Goal: Information Seeking & Learning: Learn about a topic

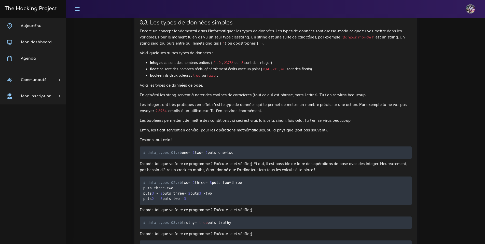
scroll to position [6907, 0]
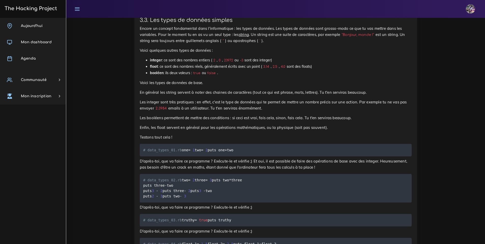
drag, startPoint x: 204, startPoint y: 161, endPoint x: 301, endPoint y: 158, distance: 96.7
drag, startPoint x: 205, startPoint y: 167, endPoint x: 237, endPoint y: 169, distance: 31.8
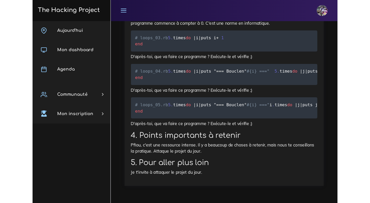
scroll to position [8043, 0]
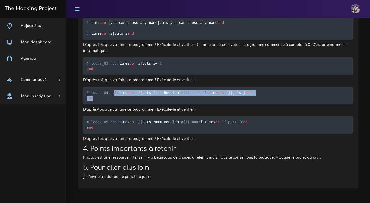
drag, startPoint x: 86, startPoint y: 75, endPoint x: 118, endPoint y: 106, distance: 44.8
click at [118, 104] on pre "# loops_04.rb 5 . times do | i | puts " == = Boucle n° #{i} ===" 5 . times do |…" at bounding box center [218, 95] width 270 height 18
click at [155, 91] on span "==" at bounding box center [157, 93] width 4 height 4
drag, startPoint x: 87, startPoint y: 76, endPoint x: 113, endPoint y: 106, distance: 39.4
click at [113, 104] on pre "# loops_04.rb 5 . times do | i | puts " == = Boucle n° #{i} ===" 5 . times do |…" at bounding box center [218, 95] width 270 height 18
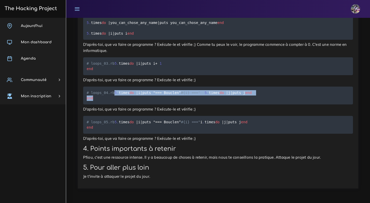
copy code "5 . times do | i | puts " == = Boucle n° #{i} ===" 5 . times do | j | puts j en…"
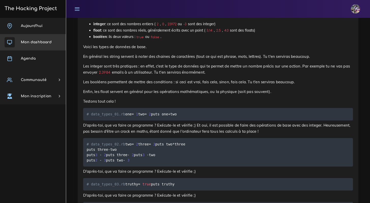
scroll to position [6892, 0]
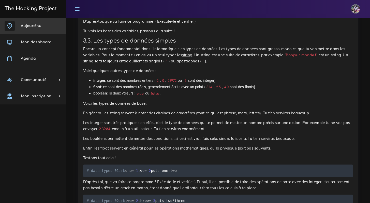
click at [30, 25] on span "Aujourd'hui" at bounding box center [32, 26] width 22 height 4
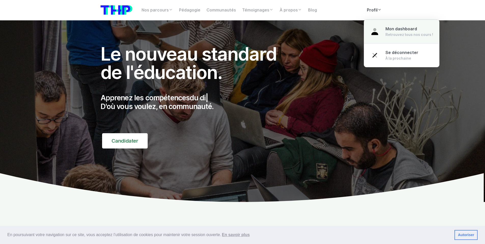
click at [381, 30] on link "Mon dashboard Retrouvez tous nos cours !" at bounding box center [401, 32] width 75 height 24
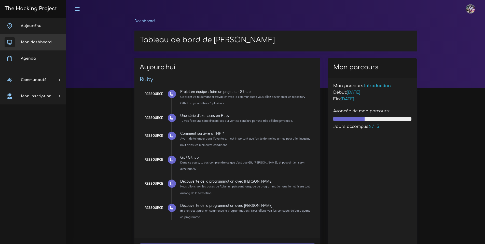
click at [36, 40] on span "Mon dashboard" at bounding box center [36, 42] width 31 height 4
click at [37, 55] on link "Agenda" at bounding box center [33, 58] width 66 height 16
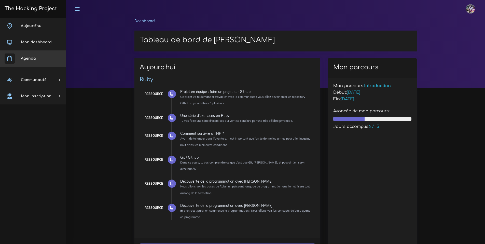
click at [36, 59] on link "Agenda" at bounding box center [33, 58] width 66 height 16
click at [32, 59] on span "Agenda" at bounding box center [28, 58] width 15 height 4
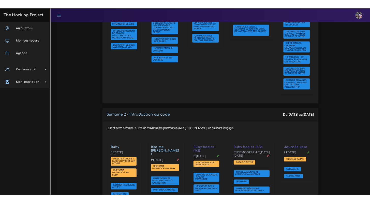
scroll to position [265, 0]
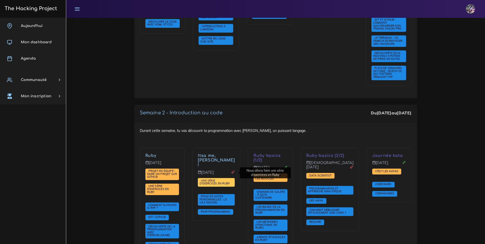
click at [211, 179] on span "Une série d'exercices en Ruby" at bounding box center [214, 182] width 31 height 7
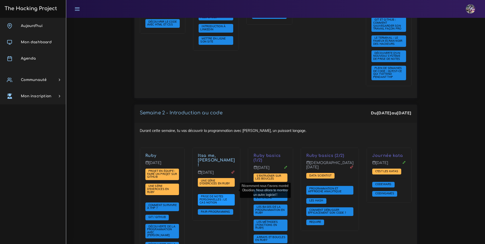
click at [212, 194] on span "Prise de notes personnelles : le cas Notion" at bounding box center [212, 198] width 27 height 9
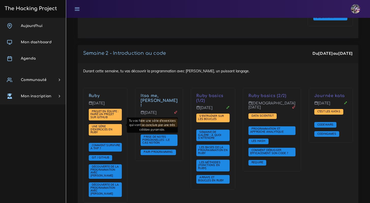
scroll to position [329, 0]
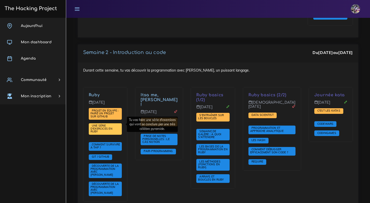
click at [112, 125] on span "Une série d'exercices en Ruby" at bounding box center [102, 128] width 22 height 9
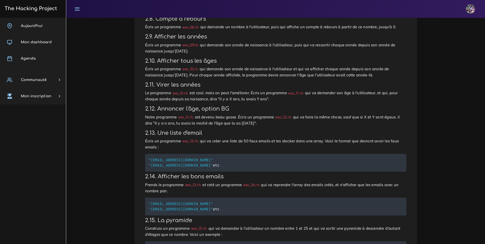
scroll to position [188, 0]
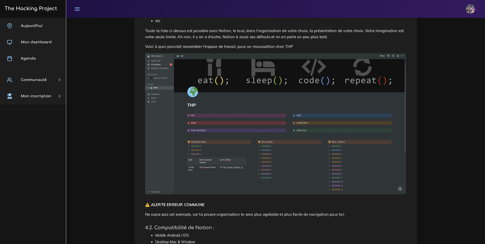
scroll to position [498, 0]
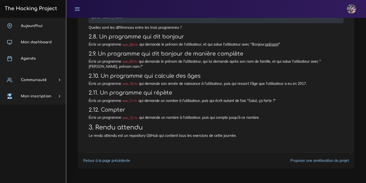
scroll to position [0, 75]
drag, startPoint x: 89, startPoint y: 130, endPoint x: 285, endPoint y: 140, distance: 196.7
copy div "2.12. Compter Écris un programme exo_12.rb qui demande un nombre à l'utilisateu…"
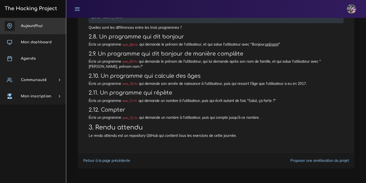
click at [36, 27] on span "Aujourd'hui" at bounding box center [32, 26] width 22 height 4
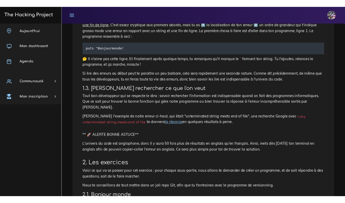
scroll to position [305, 0]
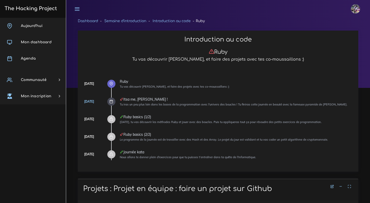
click at [114, 101] on div at bounding box center [111, 101] width 8 height 8
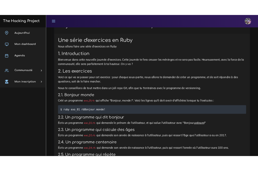
scroll to position [211, 0]
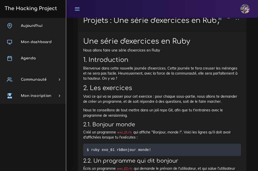
click at [154, 89] on h2 "2. Les exercices" at bounding box center [162, 88] width 158 height 7
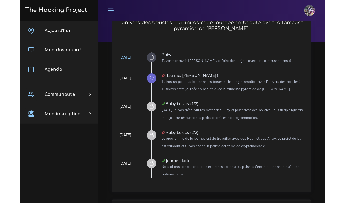
scroll to position [52, 0]
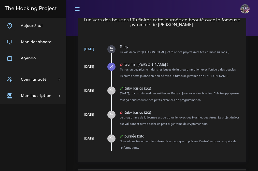
click at [114, 68] on div at bounding box center [111, 67] width 8 height 8
click at [113, 67] on icon at bounding box center [111, 67] width 4 height 4
click at [133, 64] on div "Itsa me, [PERSON_NAME] !" at bounding box center [180, 65] width 121 height 4
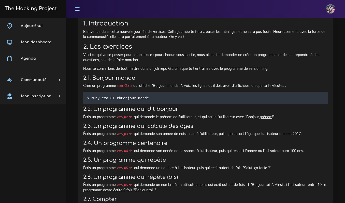
scroll to position [230, 0]
drag, startPoint x: 83, startPoint y: 153, endPoint x: 137, endPoint y: 156, distance: 53.8
click at [137, 153] on p "Écris un programme exo_04.rb qui demande son année de naissance à l'utilisateur…" at bounding box center [205, 150] width 245 height 5
copy p "Écris un programme exo_04.rb qui demande son année de naissance à l'utilisateur…"
click at [231, 170] on p "Écris un programme exo_05.rb qui demande un nombre à l'utilisateur, puis qui éc…" at bounding box center [205, 167] width 245 height 5
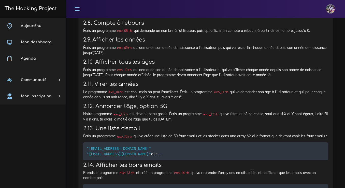
scroll to position [423, 0]
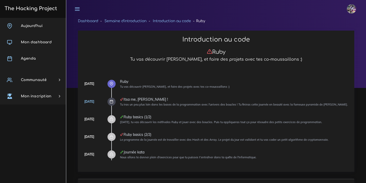
click at [111, 101] on icon at bounding box center [111, 101] width 4 height 4
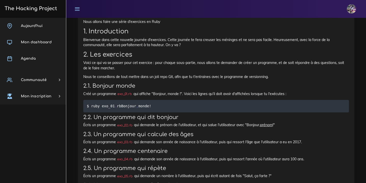
scroll to position [214, 0]
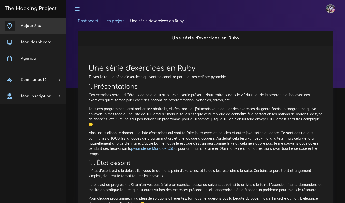
click at [25, 25] on span "Aujourd'hui" at bounding box center [32, 26] width 22 height 4
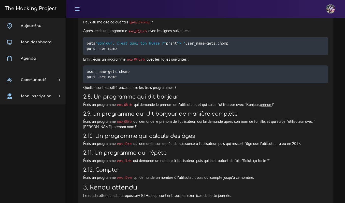
scroll to position [1341, 0]
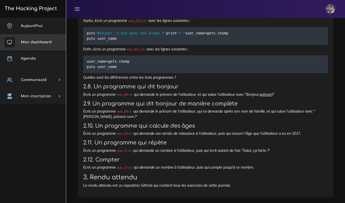
click at [35, 44] on span "Mon dashboard" at bounding box center [36, 42] width 31 height 4
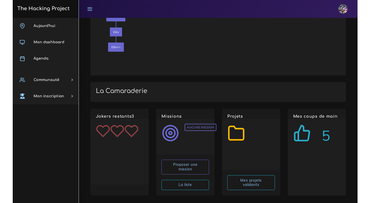
scroll to position [577, 0]
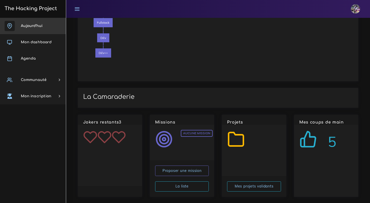
click at [31, 28] on link "Aujourd'hui" at bounding box center [33, 26] width 66 height 16
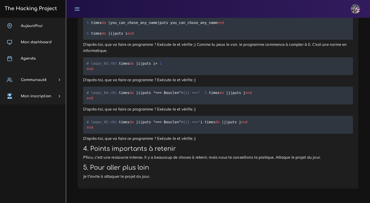
scroll to position [7926, 0]
click at [147, 40] on pre "# loops_02.rb 5 . times do | index | puts index end 5 . times do | you_can_chos…" at bounding box center [218, 23] width 270 height 34
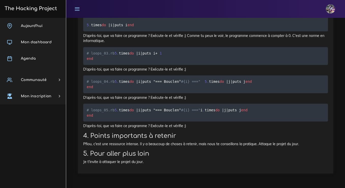
scroll to position [7244, 0]
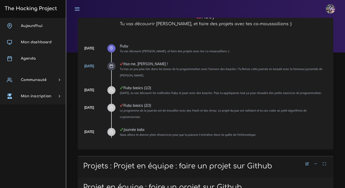
scroll to position [35, 0]
click at [100, 57] on div "[DATE] Ruby Tu vas découvrir [PERSON_NAME], et faire des projets avec tes co-mo…" at bounding box center [205, 91] width 245 height 105
click at [113, 48] on div at bounding box center [111, 49] width 8 height 8
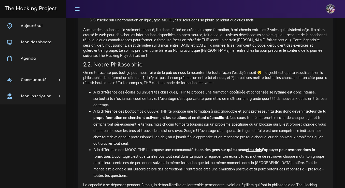
scroll to position [1683, 0]
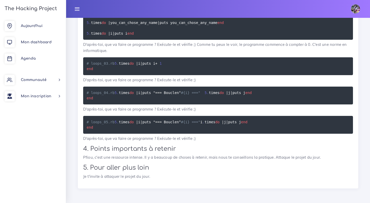
scroll to position [7899, 0]
click at [93, 36] on code "# loops_02.rb 5 . times do | index | puts index end 5 . times do | you_can_chos…" at bounding box center [155, 22] width 137 height 27
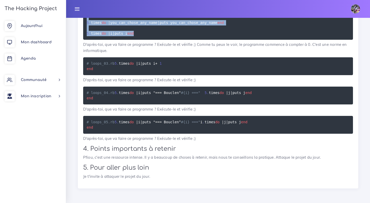
drag, startPoint x: 88, startPoint y: 89, endPoint x: 128, endPoint y: 149, distance: 71.9
click at [128, 40] on pre "# loops_02.rb 5 . times do | index | puts index end 5 . times do | you_can_chos…" at bounding box center [218, 23] width 270 height 34
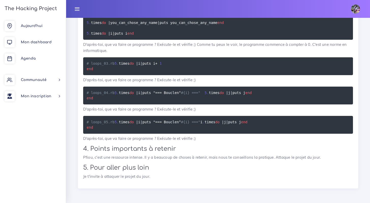
click at [113, 36] on code "# loops_02.rb 5 . times do | index | puts index end 5 . times do | you_can_chos…" at bounding box center [155, 22] width 137 height 27
click at [114, 14] on span "5" at bounding box center [115, 12] width 2 height 4
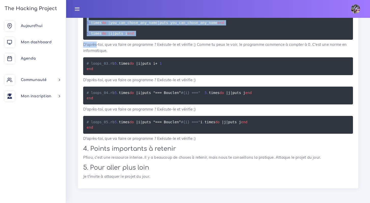
drag, startPoint x: 87, startPoint y: 90, endPoint x: 111, endPoint y: 131, distance: 47.2
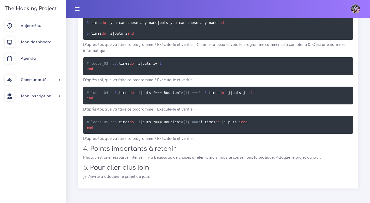
click at [99, 36] on code "# loops_02.rb 5 . times do | index | puts index end 5 . times do | you_can_chos…" at bounding box center [155, 22] width 137 height 27
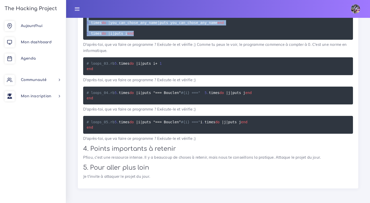
drag, startPoint x: 87, startPoint y: 90, endPoint x: 109, endPoint y: 145, distance: 58.9
click at [109, 40] on pre "# loops_02.rb 5 . times do | index | puts index end 5 . times do | you_can_chos…" at bounding box center [218, 23] width 270 height 34
copy code "5 . times do | index | puts index end 5 . times do | you_can_chose_any_name | p…"
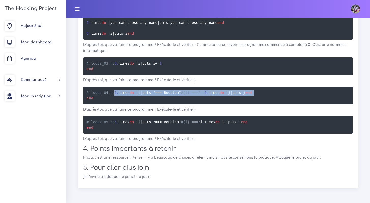
drag, startPoint x: 86, startPoint y: 131, endPoint x: 105, endPoint y: 154, distance: 29.8
click at [105, 104] on pre "# loops_04.rb 5 . times do | i | puts " == = Boucle n° #{i} ===" 5 . times do |…" at bounding box center [218, 95] width 270 height 18
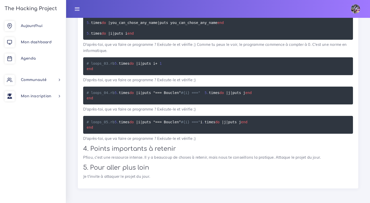
click at [95, 101] on code "# loops_04.rb 5 . times do | i | puts " == = Boucle n° #{i} ===" 5 . times do |…" at bounding box center [170, 95] width 167 height 11
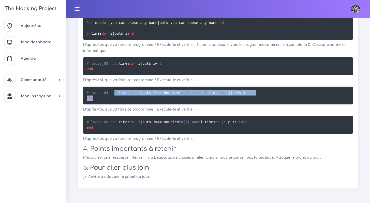
drag, startPoint x: 88, startPoint y: 132, endPoint x: 104, endPoint y: 156, distance: 29.2
click at [104, 104] on pre "# loops_04.rb 5 . times do | i | puts " == = Boucle n° #{i} ===" 5 . times do |…" at bounding box center [218, 95] width 270 height 18
copy code "5 . times do | i | puts " == = Boucle n° #{i} ===" 5 . times do | j | puts j en…"
click at [117, 65] on span "." at bounding box center [118, 63] width 2 height 4
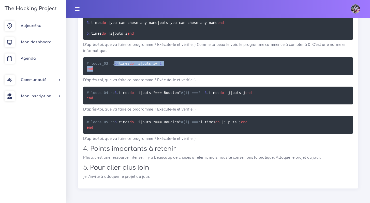
drag, startPoint x: 87, startPoint y: 91, endPoint x: 99, endPoint y: 105, distance: 18.0
click at [99, 75] on pre "# loops_03.rb 5 . times do | i | puts i + 1 end" at bounding box center [218, 66] width 270 height 18
copy code "5 . times do | i | puts i + 1 end"
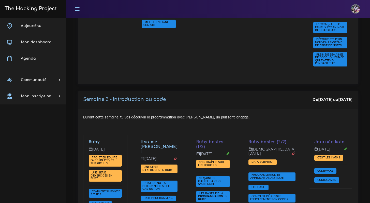
scroll to position [308, 0]
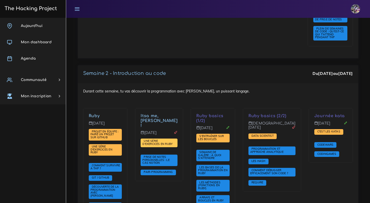
click at [162, 139] on span "Une série d'exercices en Ruby" at bounding box center [157, 142] width 31 height 7
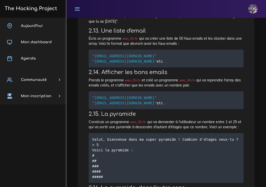
scroll to position [421, 0]
